Goal: Task Accomplishment & Management: Complete application form

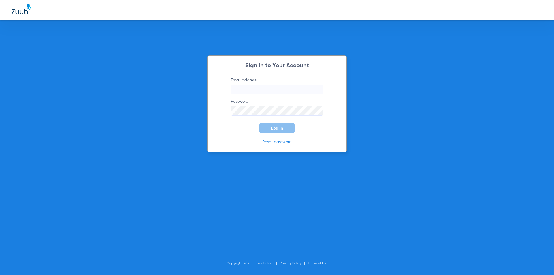
type input "[EMAIL_ADDRESS][DOMAIN_NAME]"
click at [276, 129] on span "Log In" at bounding box center [277, 128] width 12 height 5
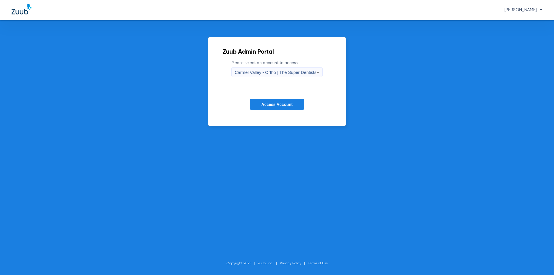
click at [253, 76] on div "Carmel Valley - Ortho | The Super Dentists" at bounding box center [276, 73] width 82 height 10
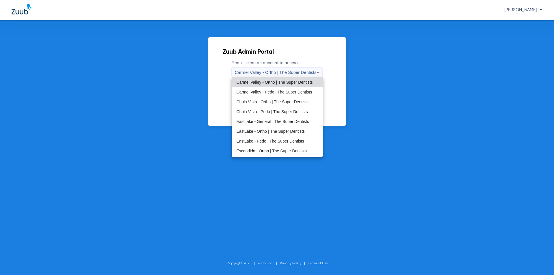
click at [262, 121] on span "EastLake - General | The Super Dentists" at bounding box center [272, 121] width 73 height 4
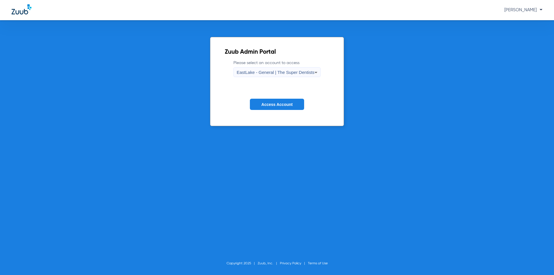
click at [269, 107] on button "Access Account" at bounding box center [277, 104] width 54 height 11
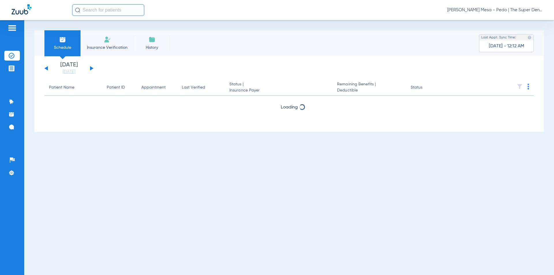
click at [106, 45] on span "Insurance Verification" at bounding box center [107, 48] width 45 height 6
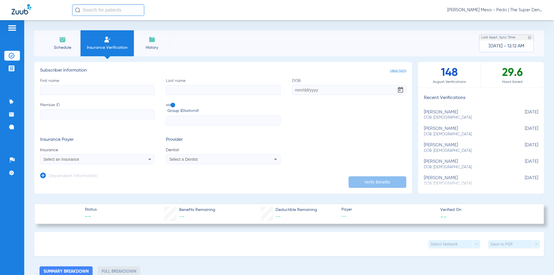
click at [128, 90] on input "First name" at bounding box center [97, 90] width 114 height 10
type input "T"
type input "[PERSON_NAME]"
type input "[DATE]"
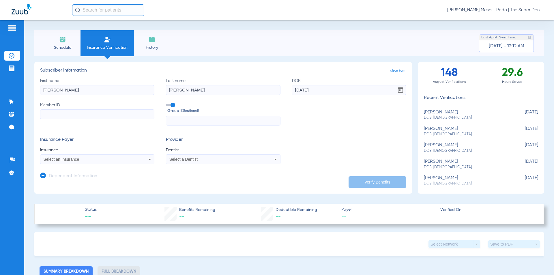
click at [115, 112] on input "Member ID" at bounding box center [97, 114] width 114 height 10
type input "733971839"
click at [100, 156] on mat-select "Select an Insurance" at bounding box center [97, 159] width 114 height 10
click at [100, 160] on div "Select an Insurance" at bounding box center [87, 159] width 86 height 4
type input "f"
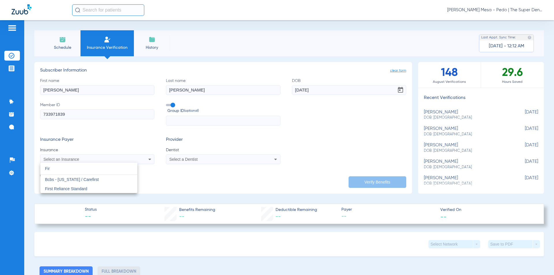
type input "Fir"
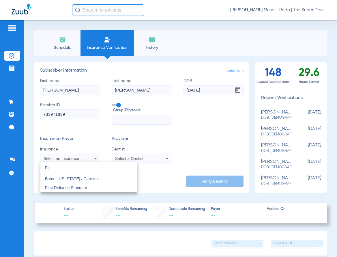
click at [233, 70] on div at bounding box center [168, 128] width 337 height 257
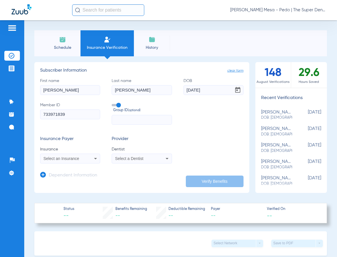
click at [233, 72] on span "clear form" at bounding box center [235, 71] width 16 height 6
click at [73, 92] on input "First name" at bounding box center [70, 90] width 60 height 10
click at [57, 91] on input "First name Required" at bounding box center [70, 90] width 60 height 10
type input "[PERSON_NAME]"
type input "Tafilele"
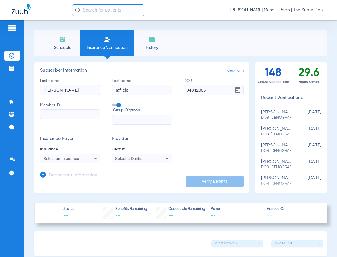
type input "[DATE]"
click at [64, 110] on input "Member ID" at bounding box center [70, 114] width 60 height 10
paste input "99799523E"
type input "99799523E"
click at [74, 156] on div "Select an Insurance" at bounding box center [69, 158] width 59 height 7
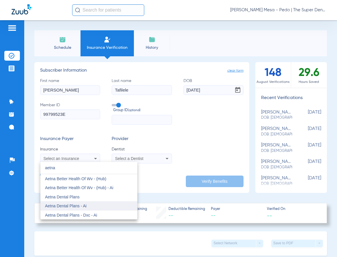
type input "aetna"
click at [85, 205] on span "Aetna Dental Plans - Ai" at bounding box center [66, 205] width 42 height 5
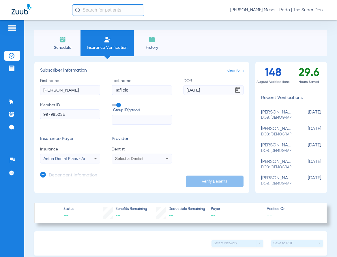
click at [129, 158] on span "Select a Dentist" at bounding box center [129, 158] width 28 height 5
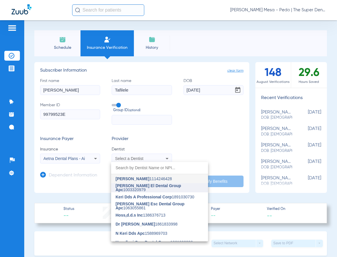
click at [131, 186] on span "[PERSON_NAME] El Dental Group Apc" at bounding box center [148, 187] width 65 height 9
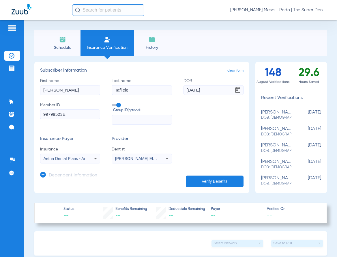
click at [60, 175] on h3 "Dependent Information" at bounding box center [73, 176] width 48 height 6
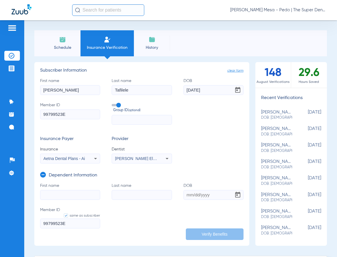
click at [75, 173] on h3 "Dependent Information" at bounding box center [73, 176] width 48 height 6
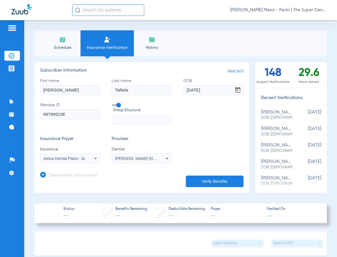
click at [229, 176] on button "Verify Benefits" at bounding box center [215, 181] width 58 height 12
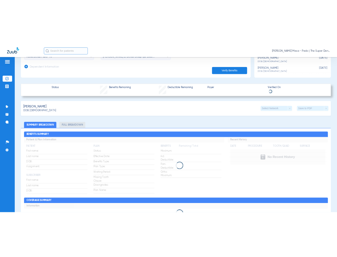
scroll to position [173, 0]
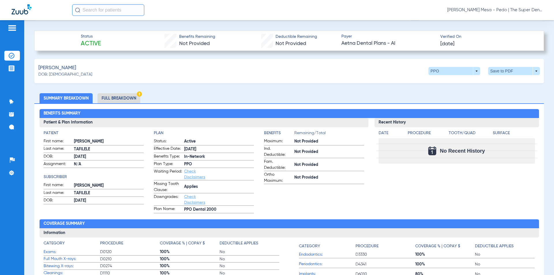
click at [113, 100] on li "Full Breakdown" at bounding box center [119, 98] width 43 height 10
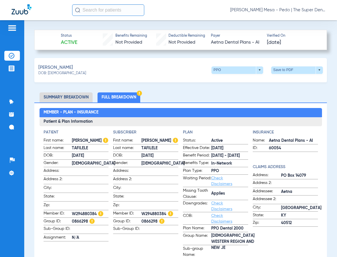
click at [79, 212] on span "W294880384" at bounding box center [90, 214] width 37 height 6
copy span "W294880384"
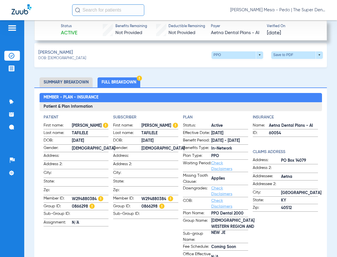
scroll to position [202, 0]
